Goal: Navigation & Orientation: Go to known website

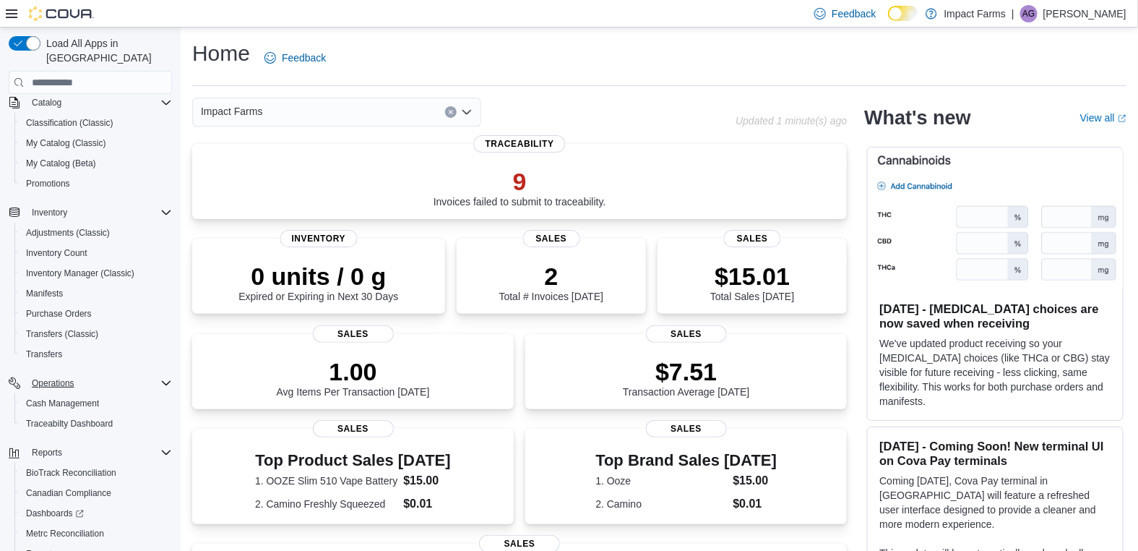
scroll to position [202, 0]
